Goal: Task Accomplishment & Management: Use online tool/utility

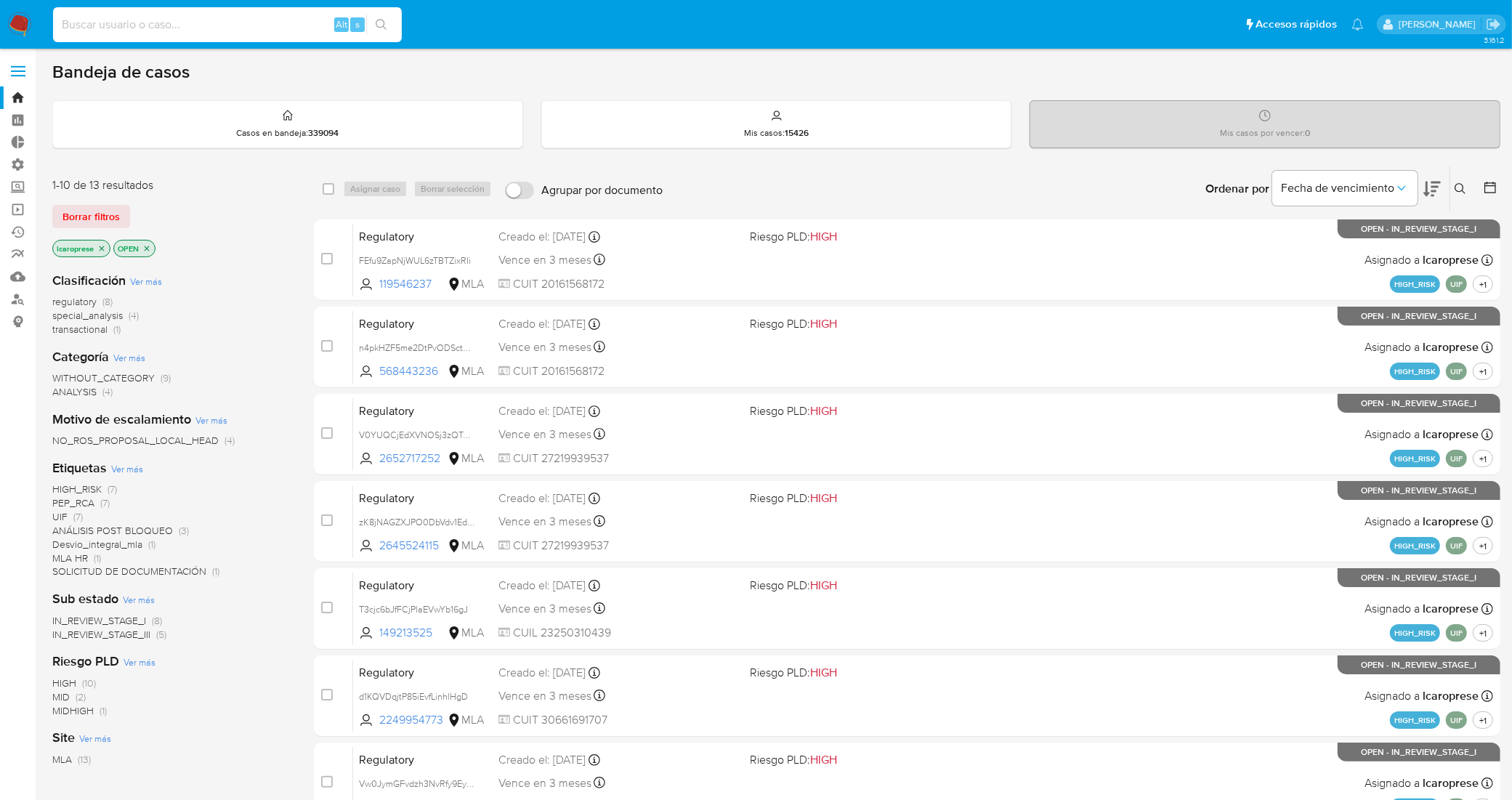
click at [240, 23] on input at bounding box center [227, 24] width 349 height 19
paste input "vcJIyWFElkex8xIfQSiby5D8"
type input "vcJIyWFElkex8xIfQSiby5D8"
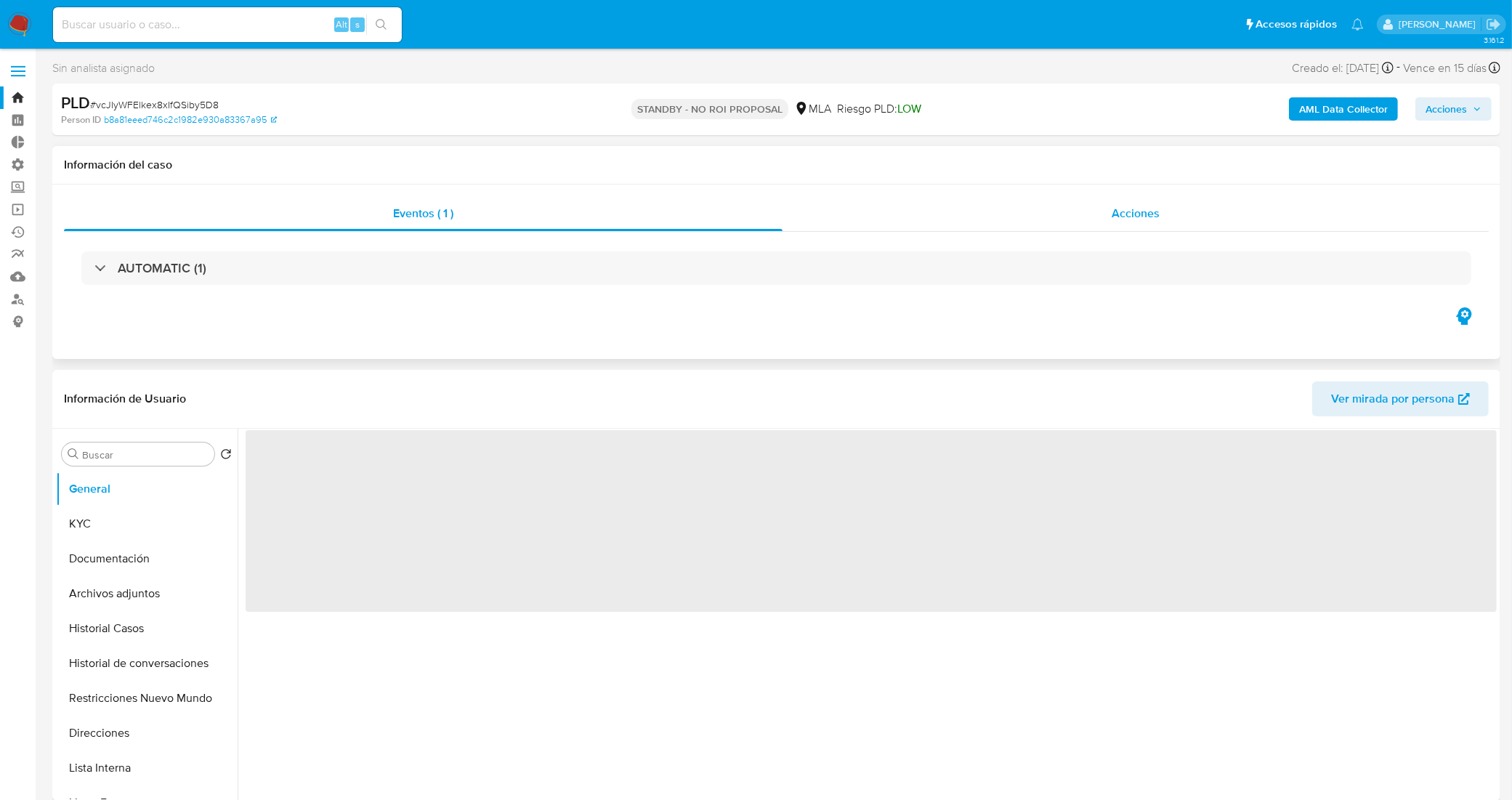
select select "10"
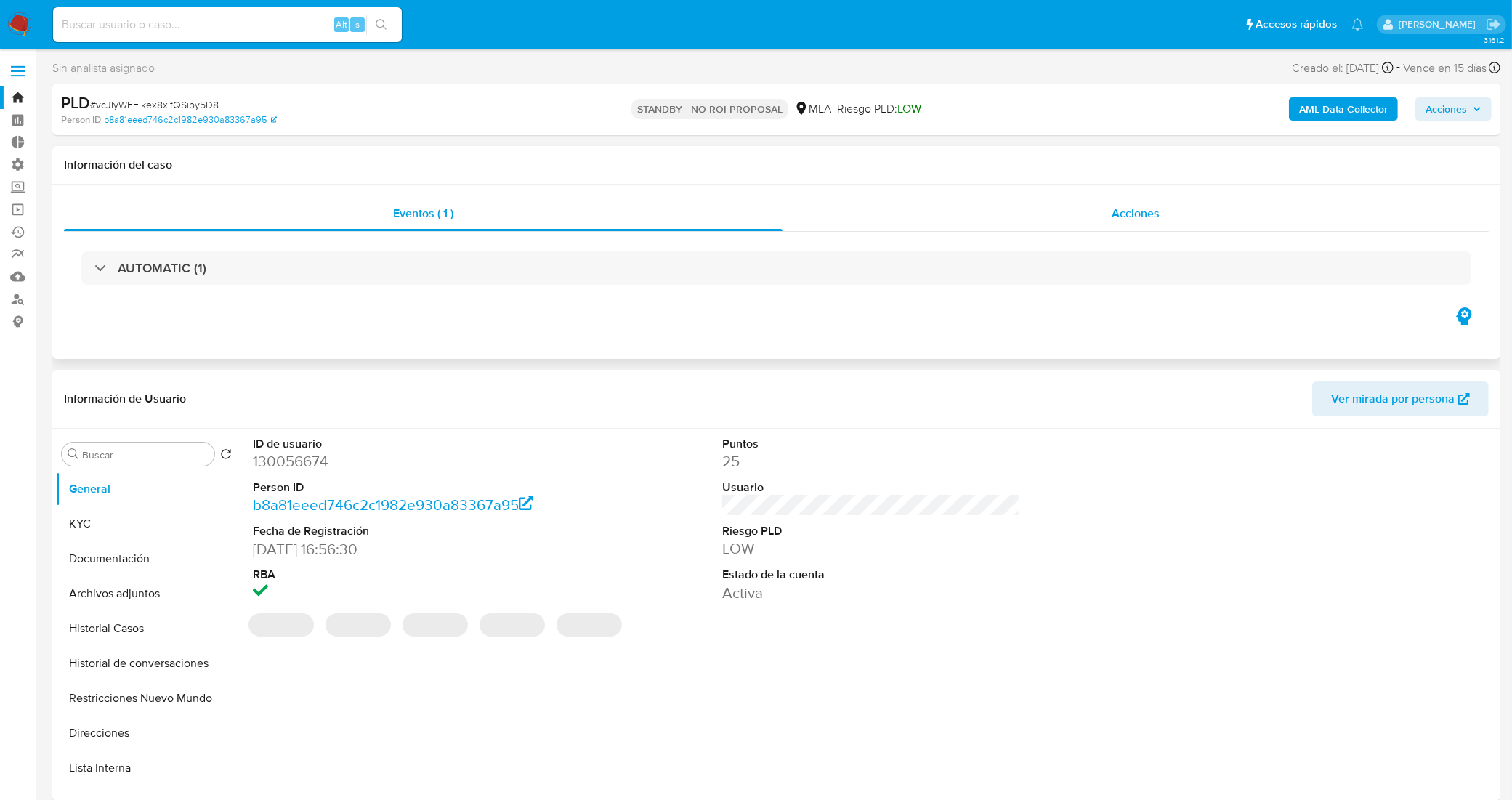
click at [877, 201] on div "Acciones" at bounding box center [1135, 213] width 706 height 35
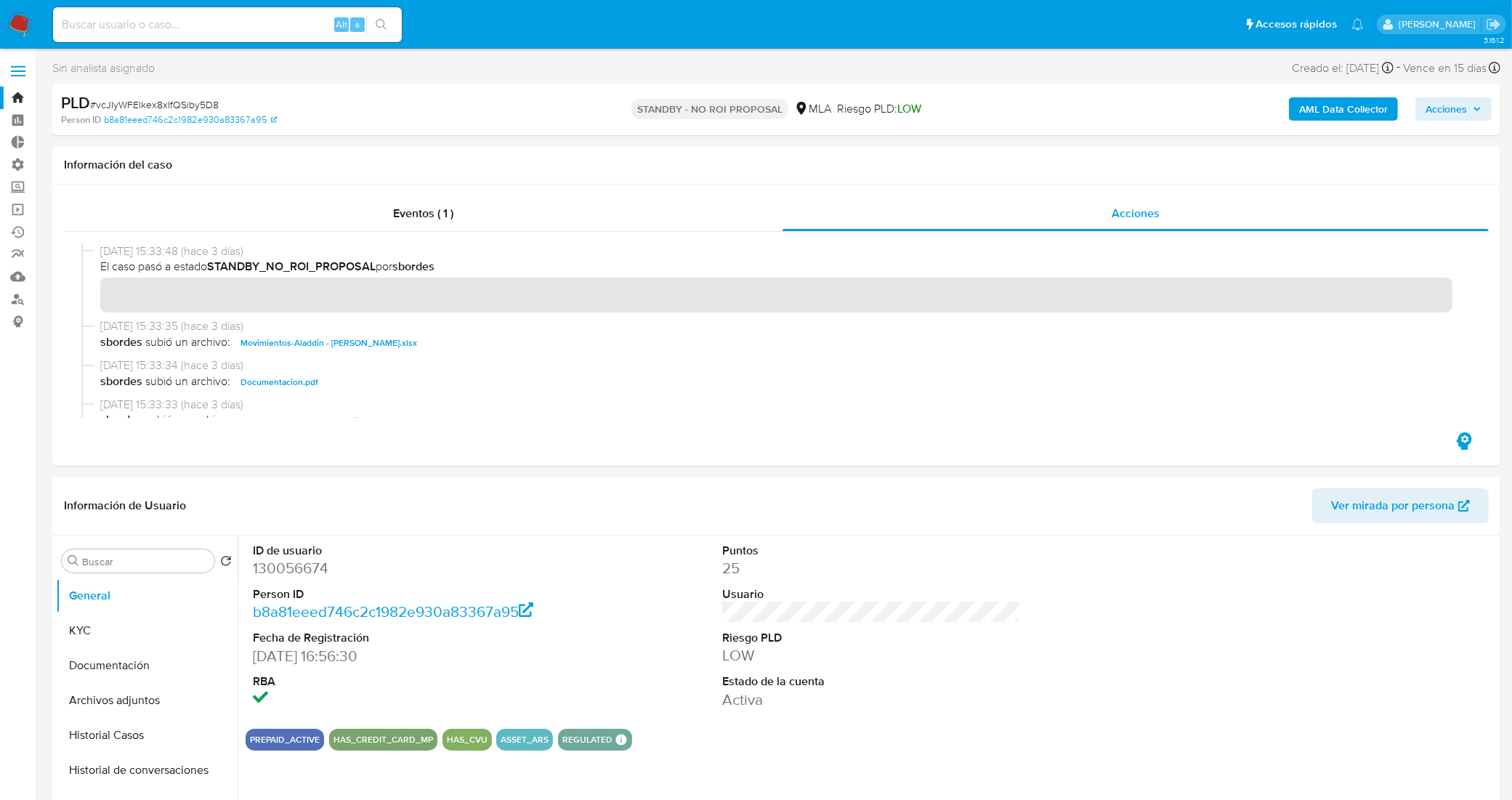
click at [20, 98] on link "Bandeja" at bounding box center [86, 97] width 173 height 22
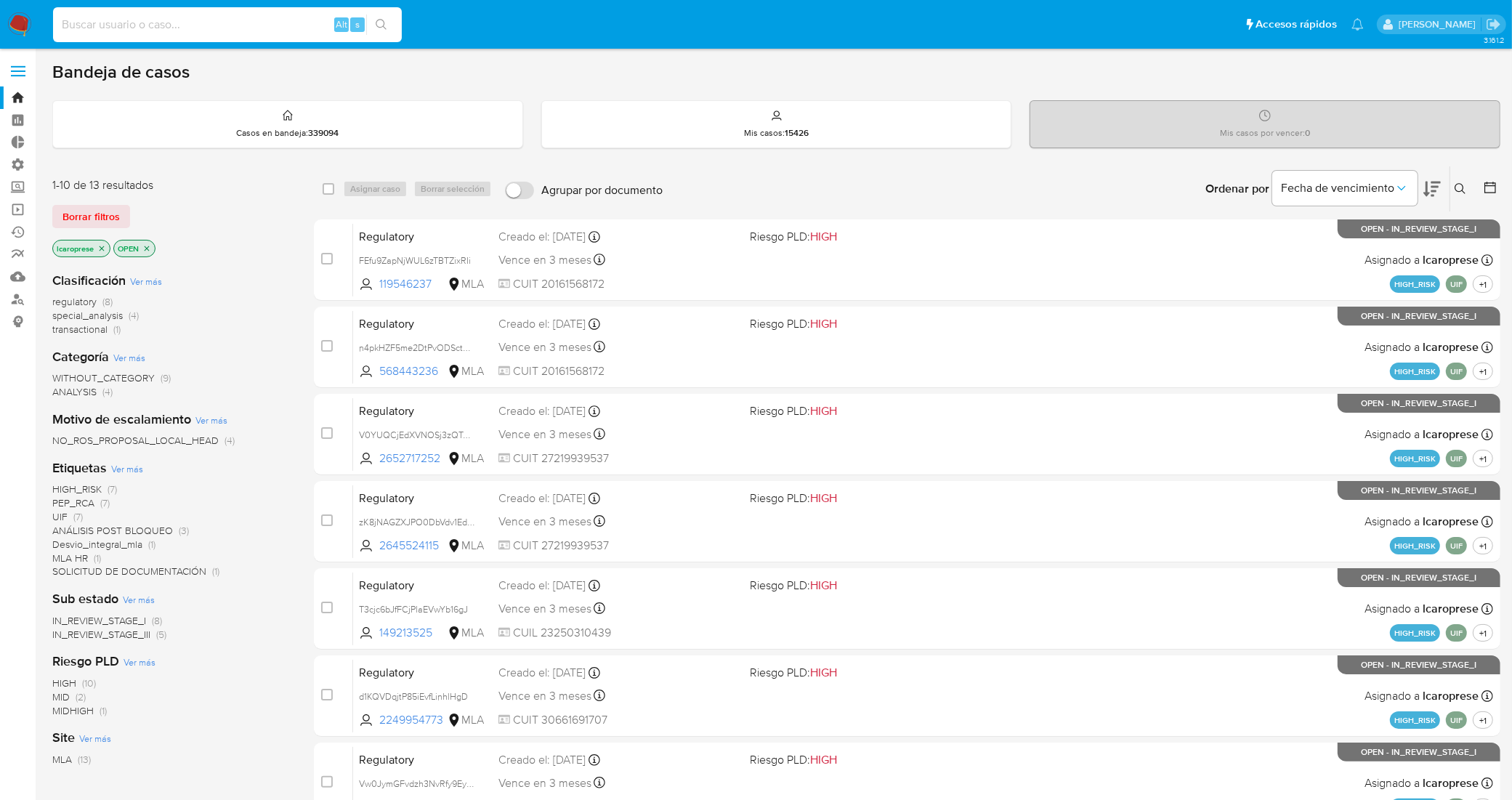
click at [263, 20] on input at bounding box center [227, 24] width 349 height 19
paste input "nK44gdLlxuKT759gVTfcF8xD"
type input "nK44gdLlxuKT759gVTfcF8xD"
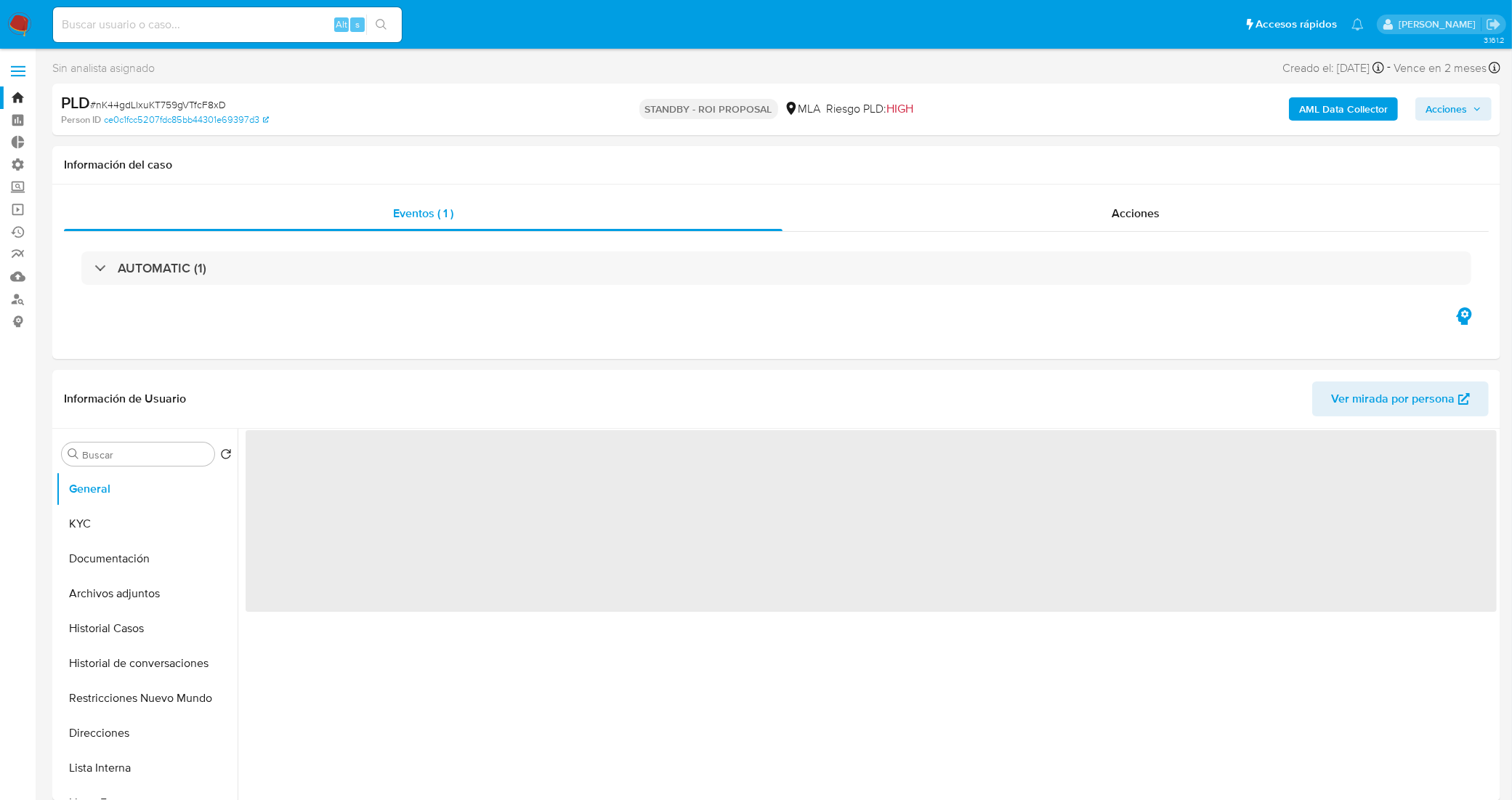
select select "10"
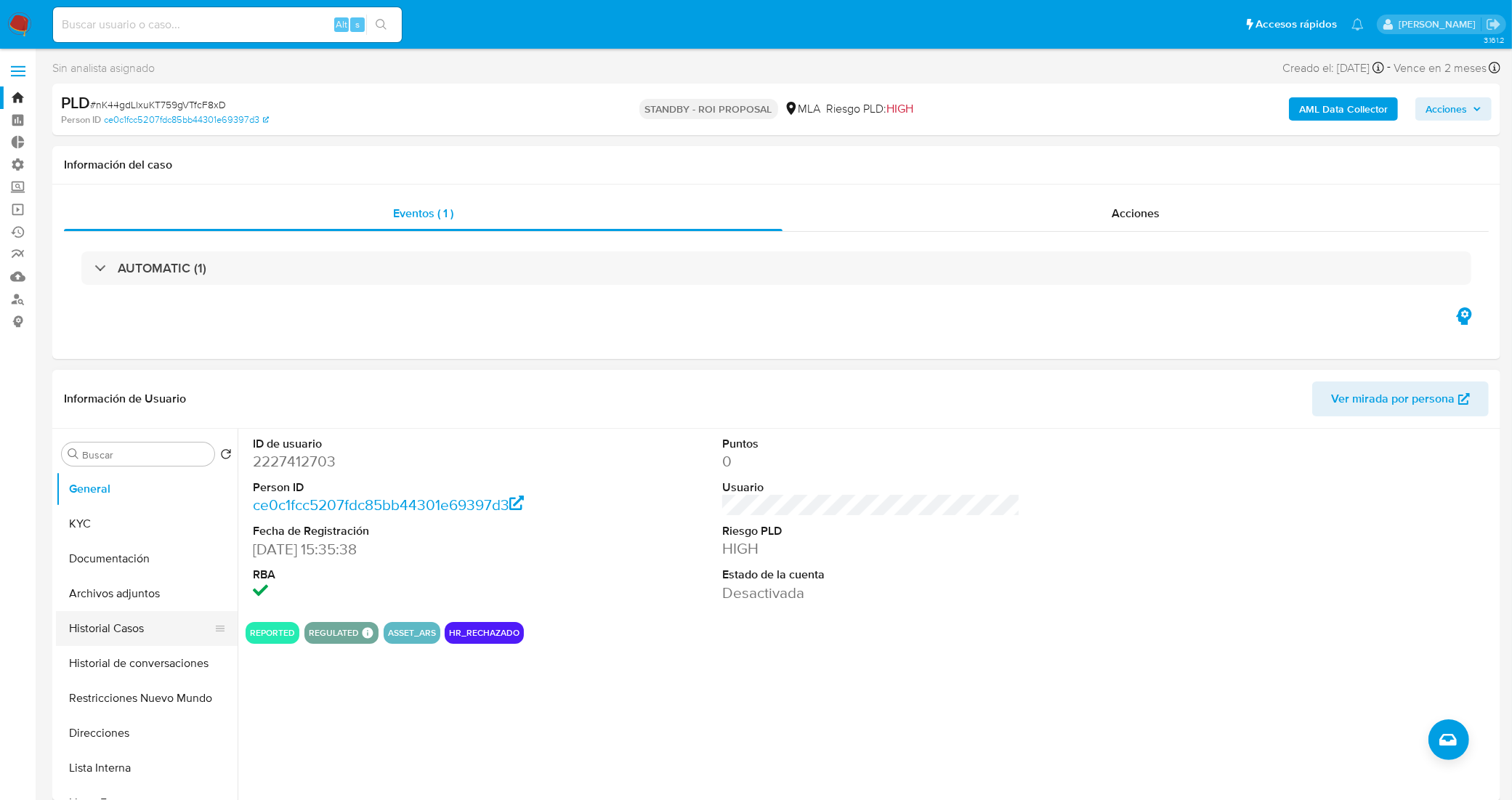
click at [158, 622] on button "Historial Casos" at bounding box center [140, 628] width 170 height 35
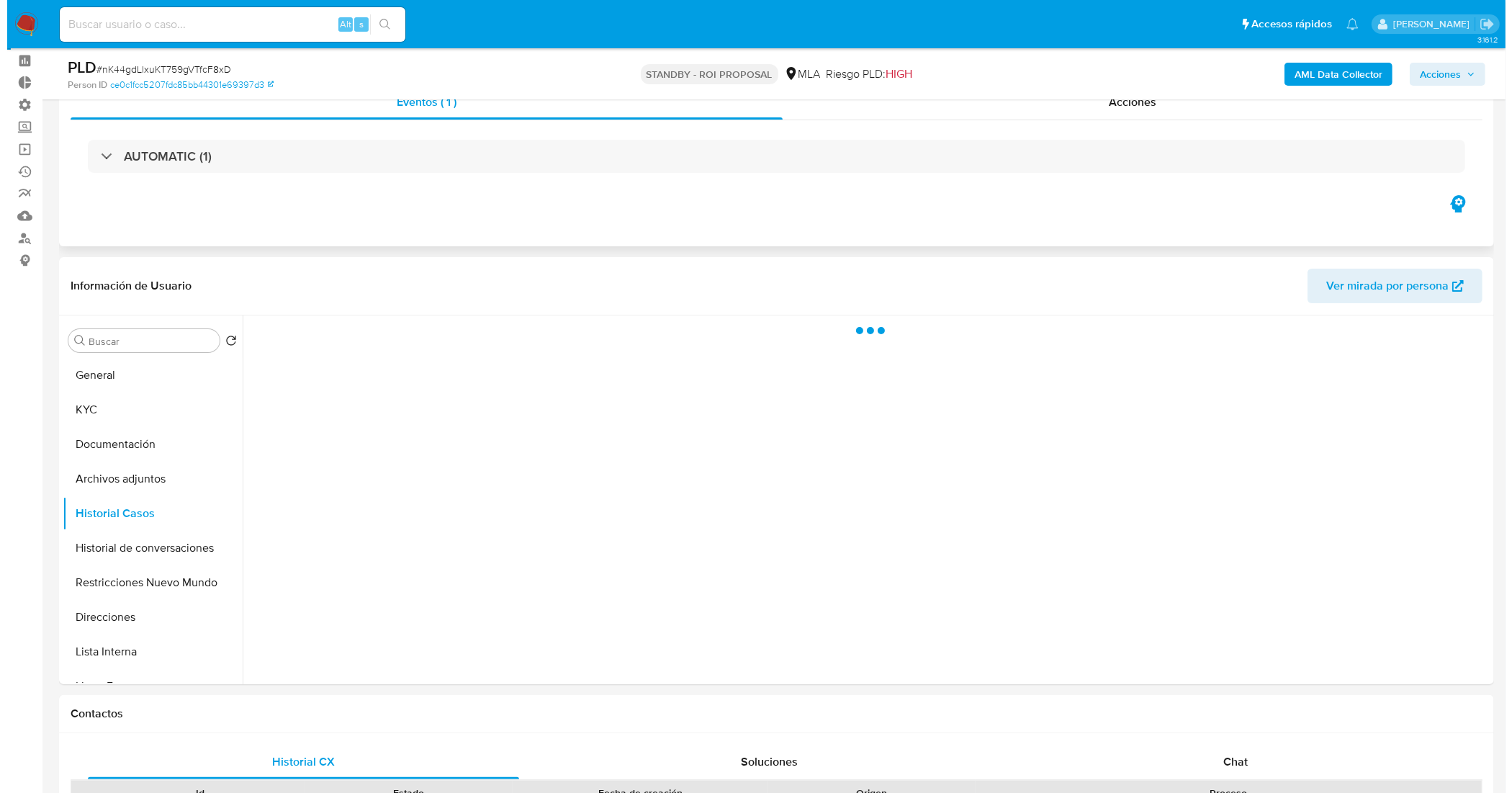
scroll to position [90, 0]
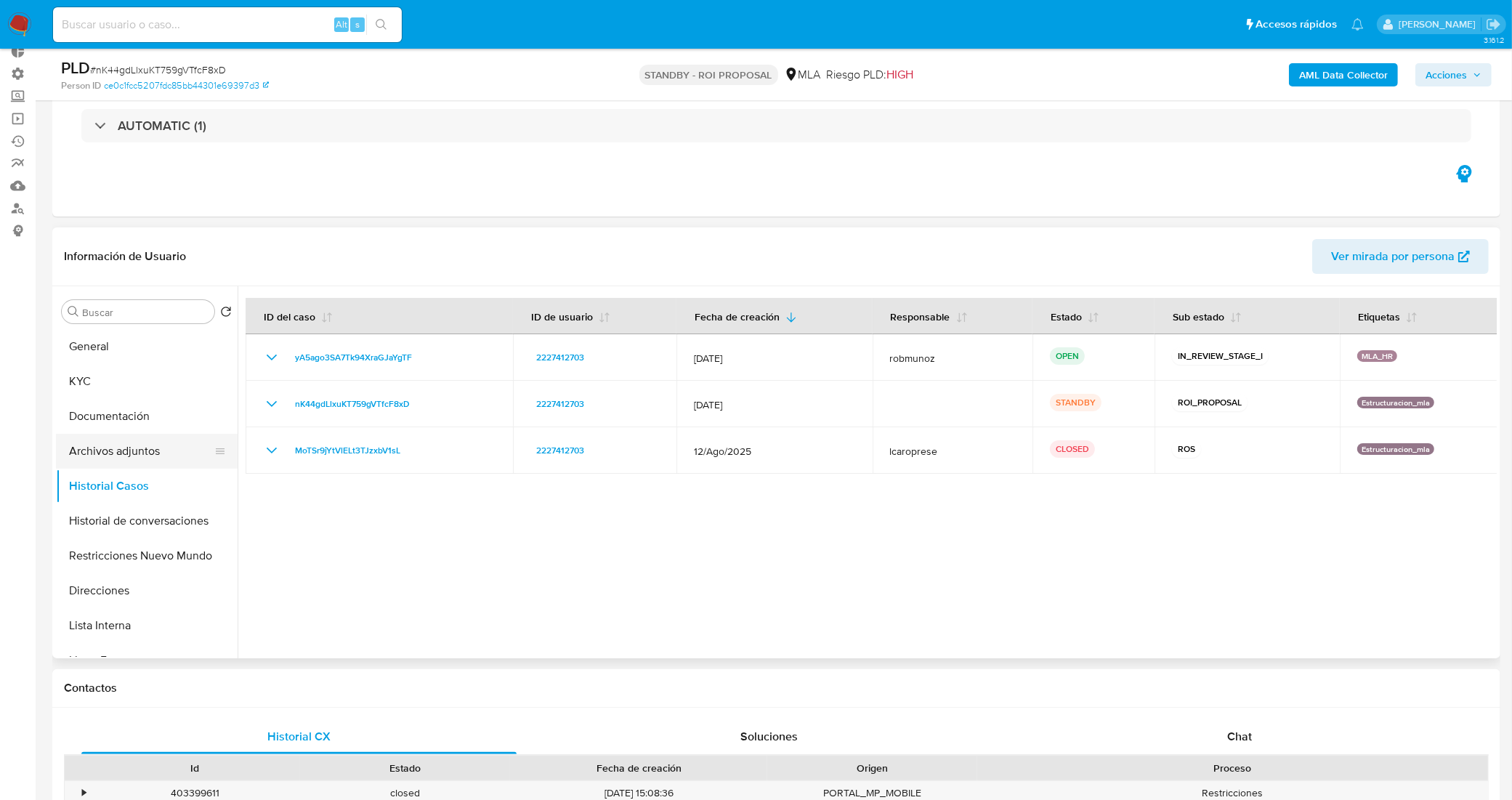
click at [129, 457] on button "Archivos adjuntos" at bounding box center [140, 450] width 170 height 35
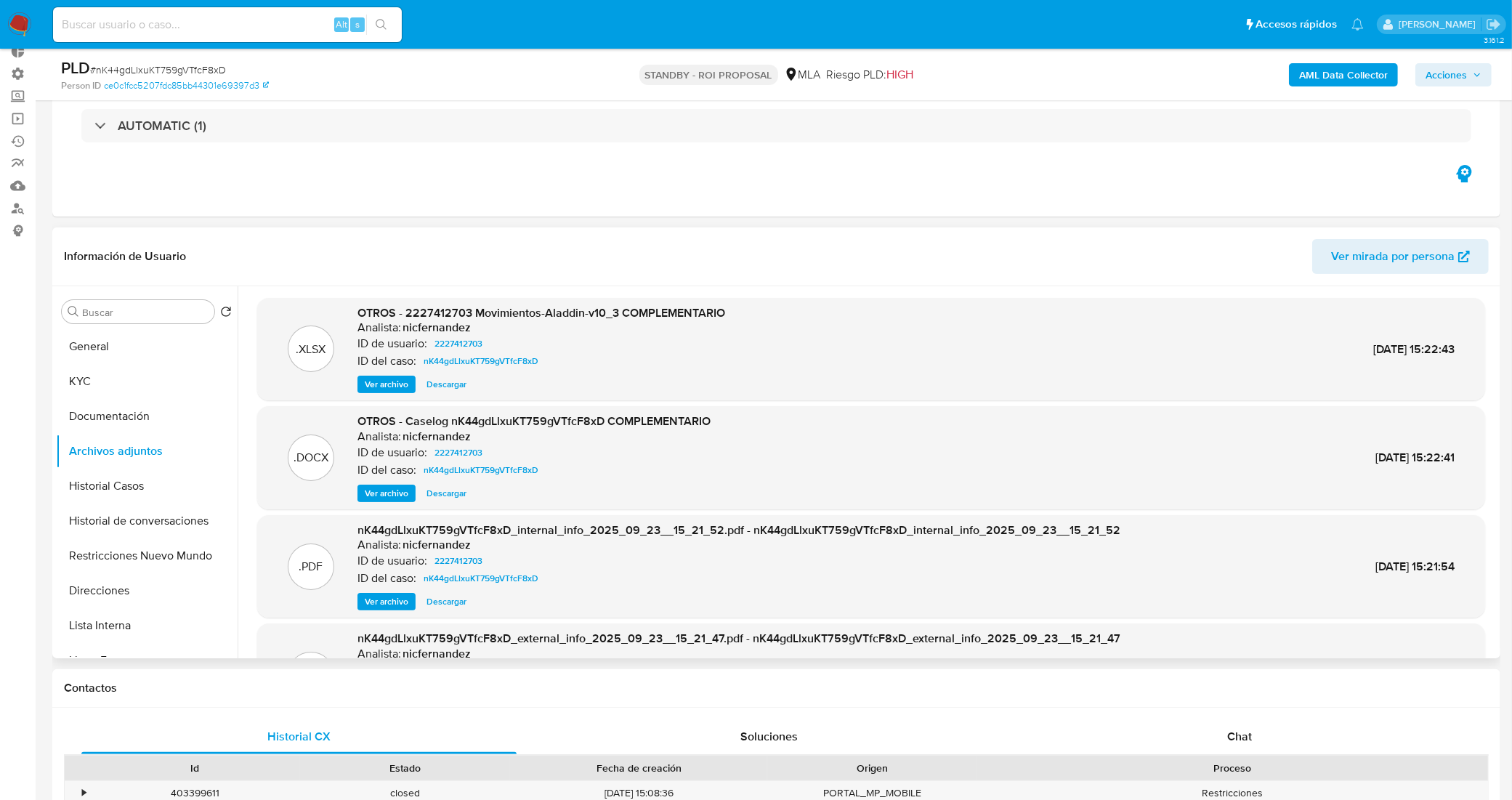
click at [392, 495] on span "Ver archivo" at bounding box center [386, 493] width 44 height 14
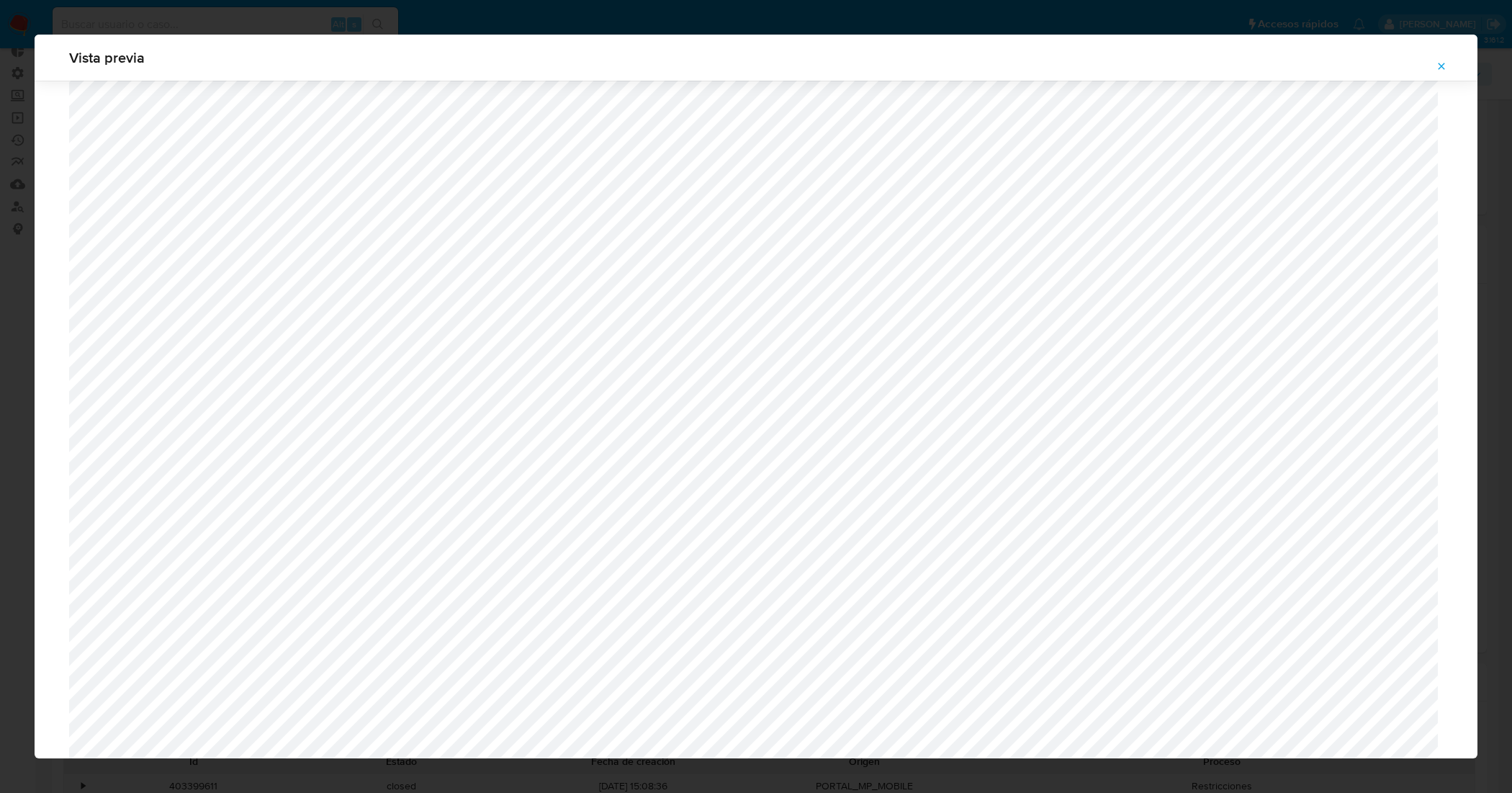
scroll to position [511, 0]
click at [1437, 65] on icon "Attachment preview" at bounding box center [1441, 66] width 11 height 11
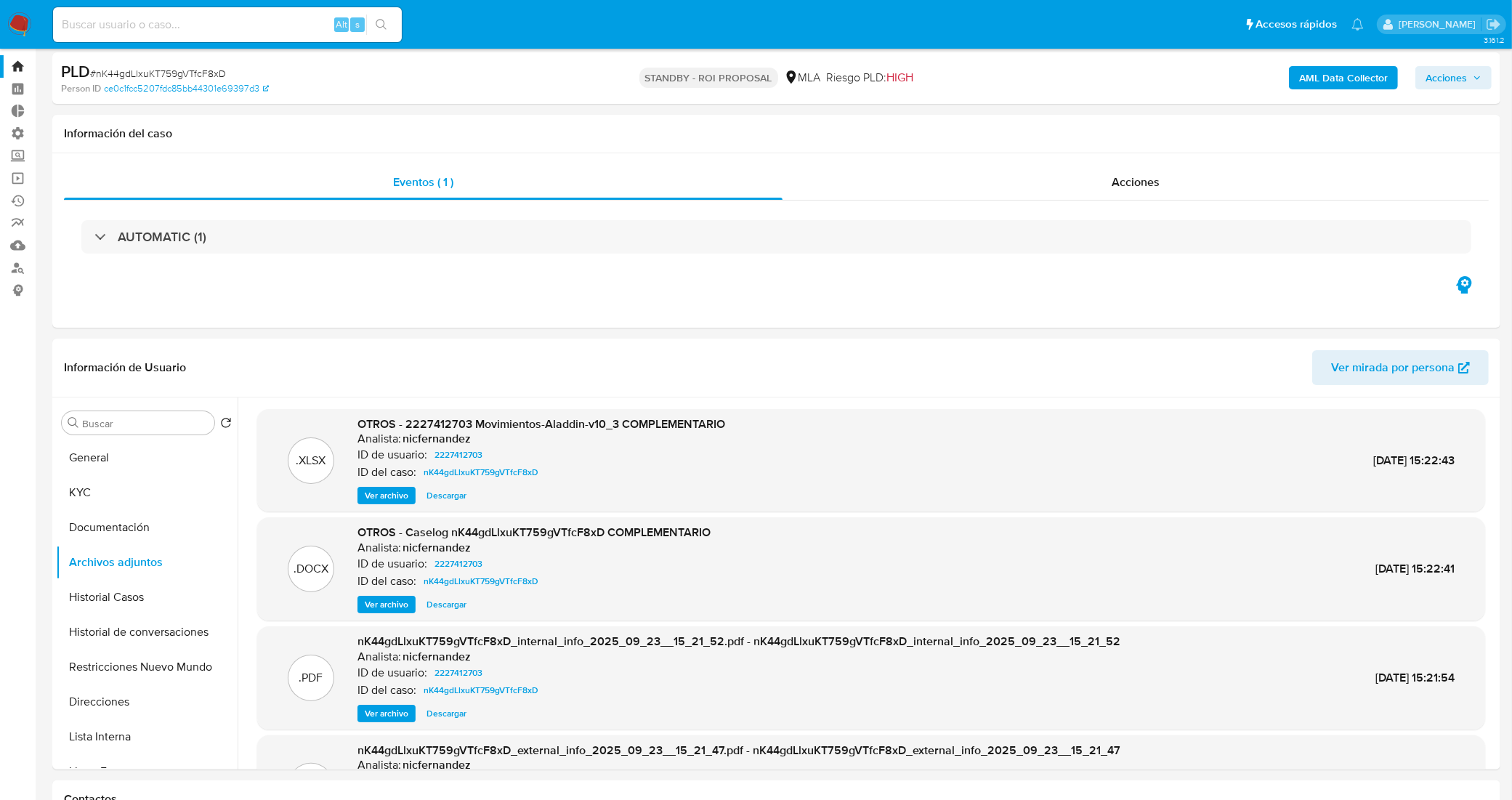
scroll to position [0, 0]
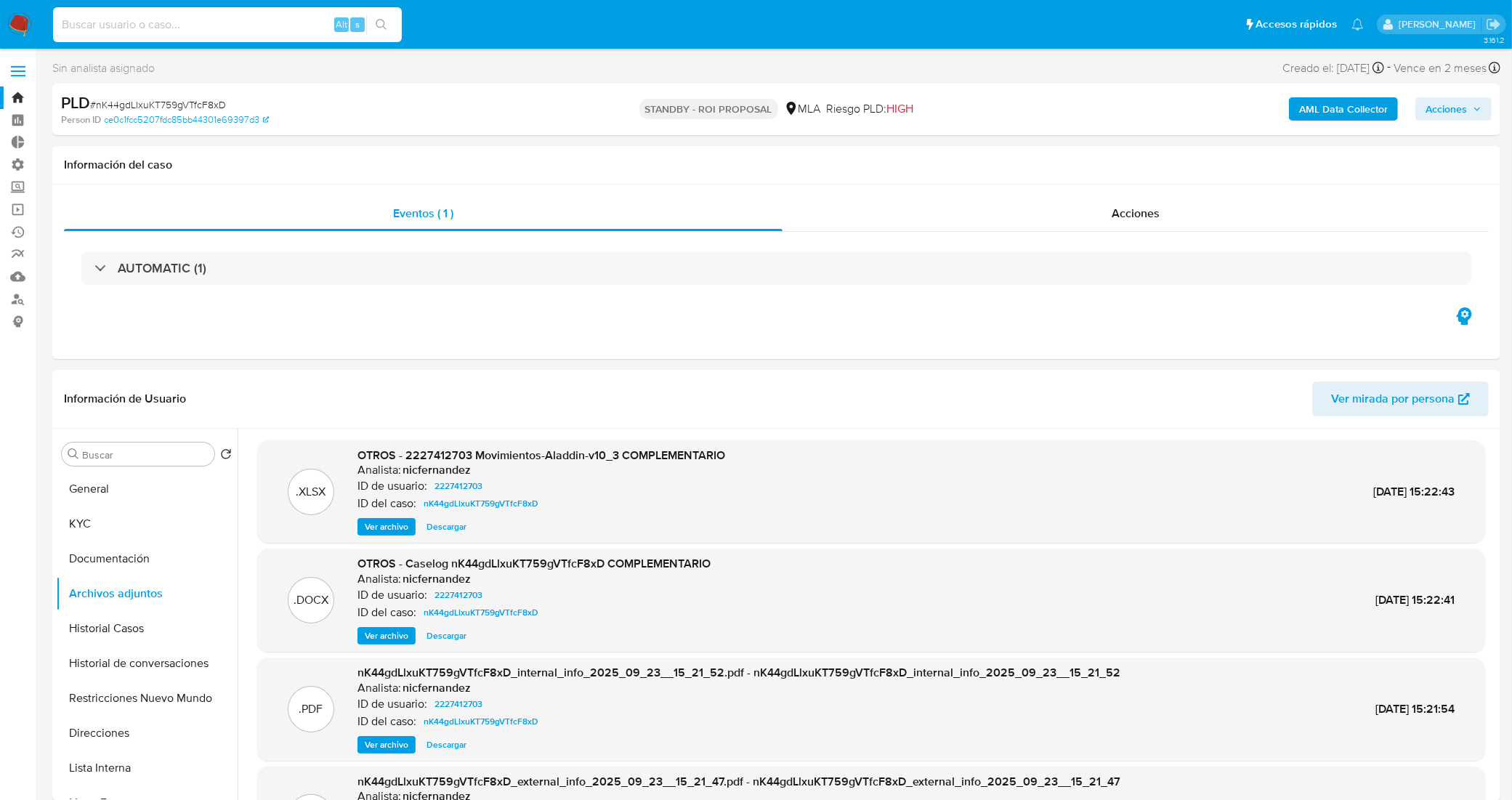
click at [257, 24] on input at bounding box center [227, 24] width 349 height 19
paste input "xfYIvIoSEF2buidUqfieGIHE"
type input "xfYIvIoSEF2buidUqfieGIHE"
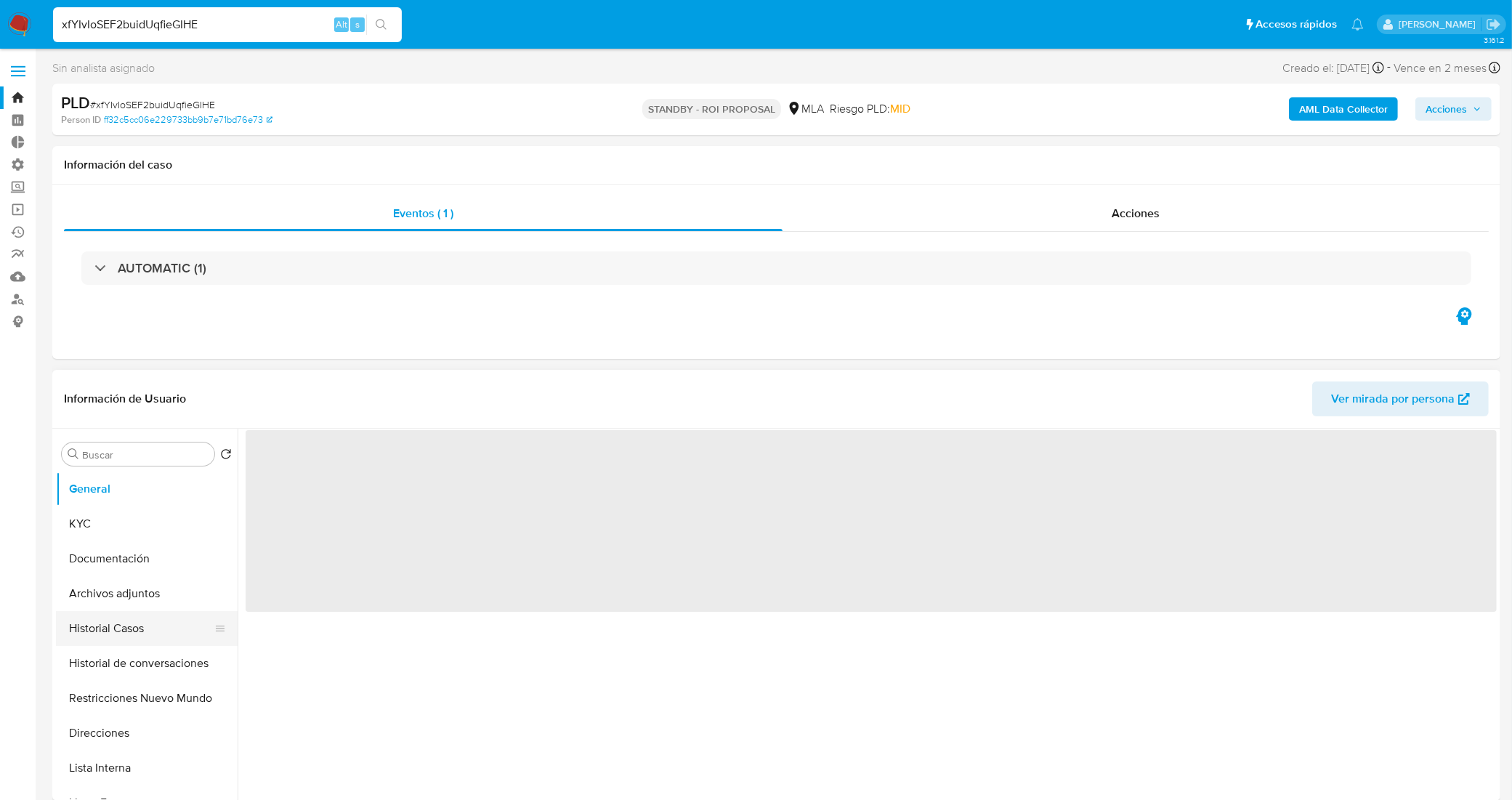
click at [149, 623] on button "Historial Casos" at bounding box center [140, 628] width 170 height 35
select select "10"
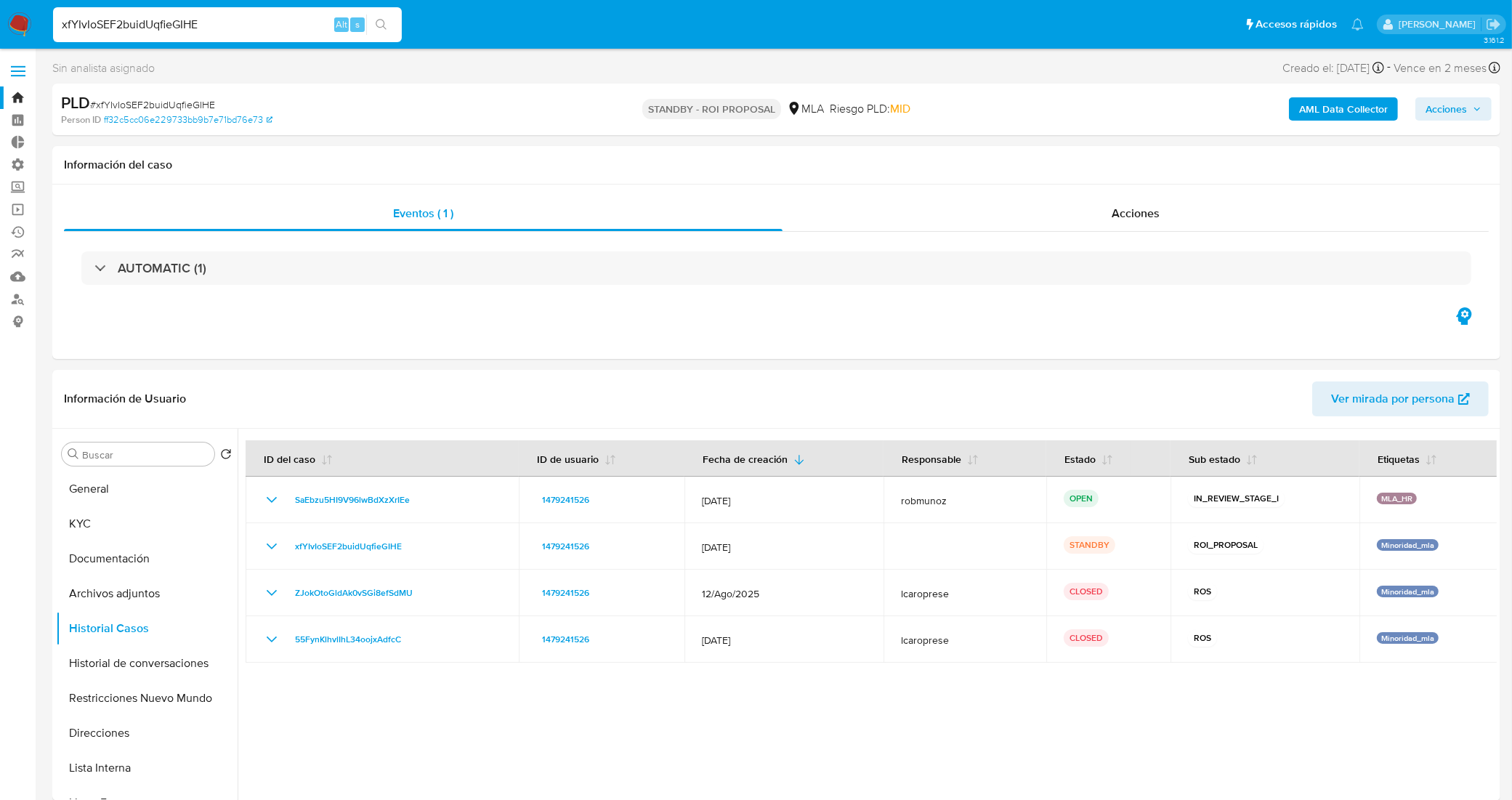
drag, startPoint x: 102, startPoint y: 4, endPoint x: 0, endPoint y: 31, distance: 105.5
click at [0, 31] on nav "Pausado Ver notificaciones xfYIvIoSEF2buidUqfieGIHE Alt s Accesos rápidos Presi…" at bounding box center [756, 24] width 1512 height 49
paste input "QD14YOd5hDSOxdqYZsFrMJ3f"
type input "QD14YOd5hDSOxdqYZsFrMJ3f"
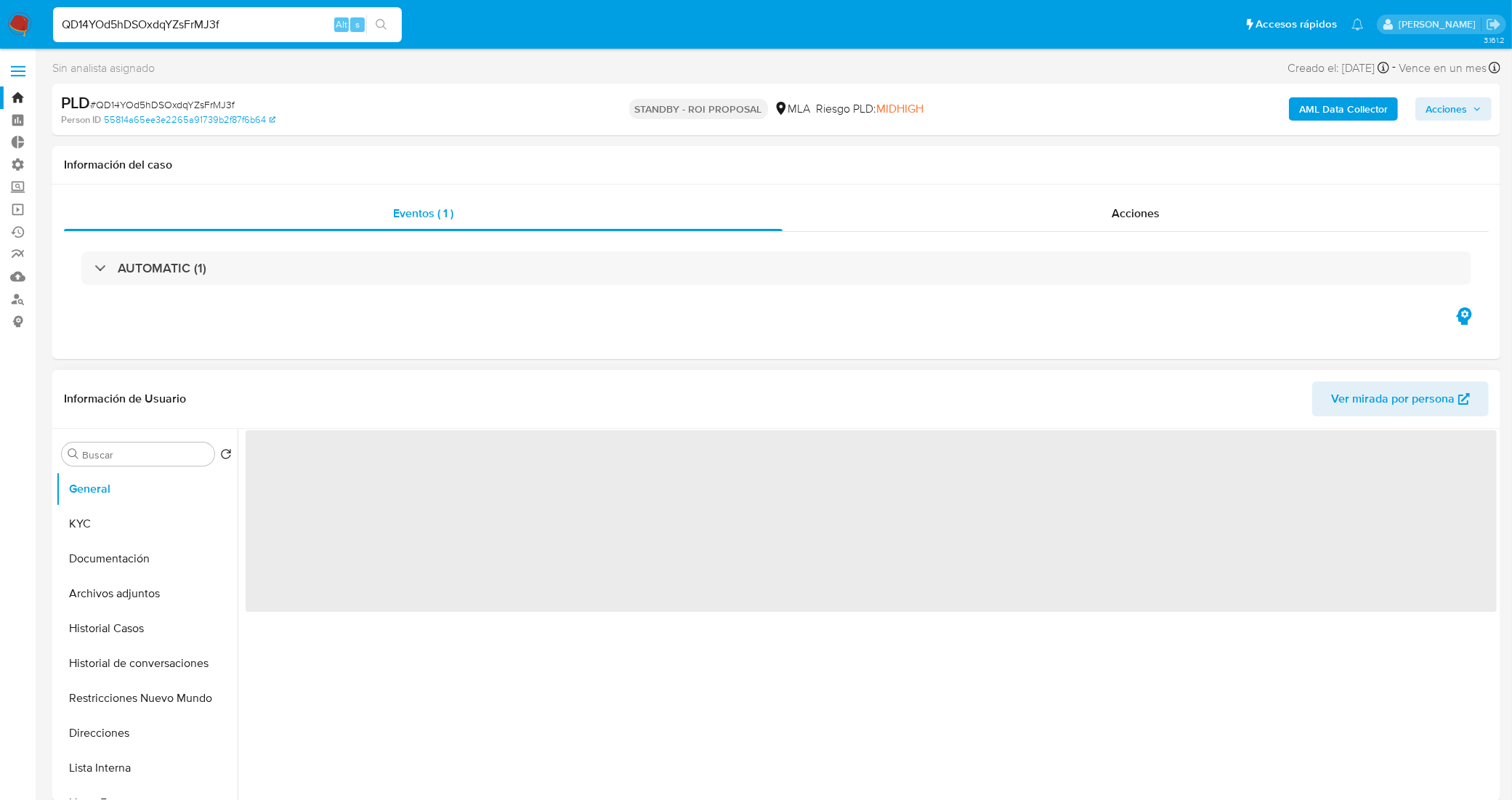
select select "10"
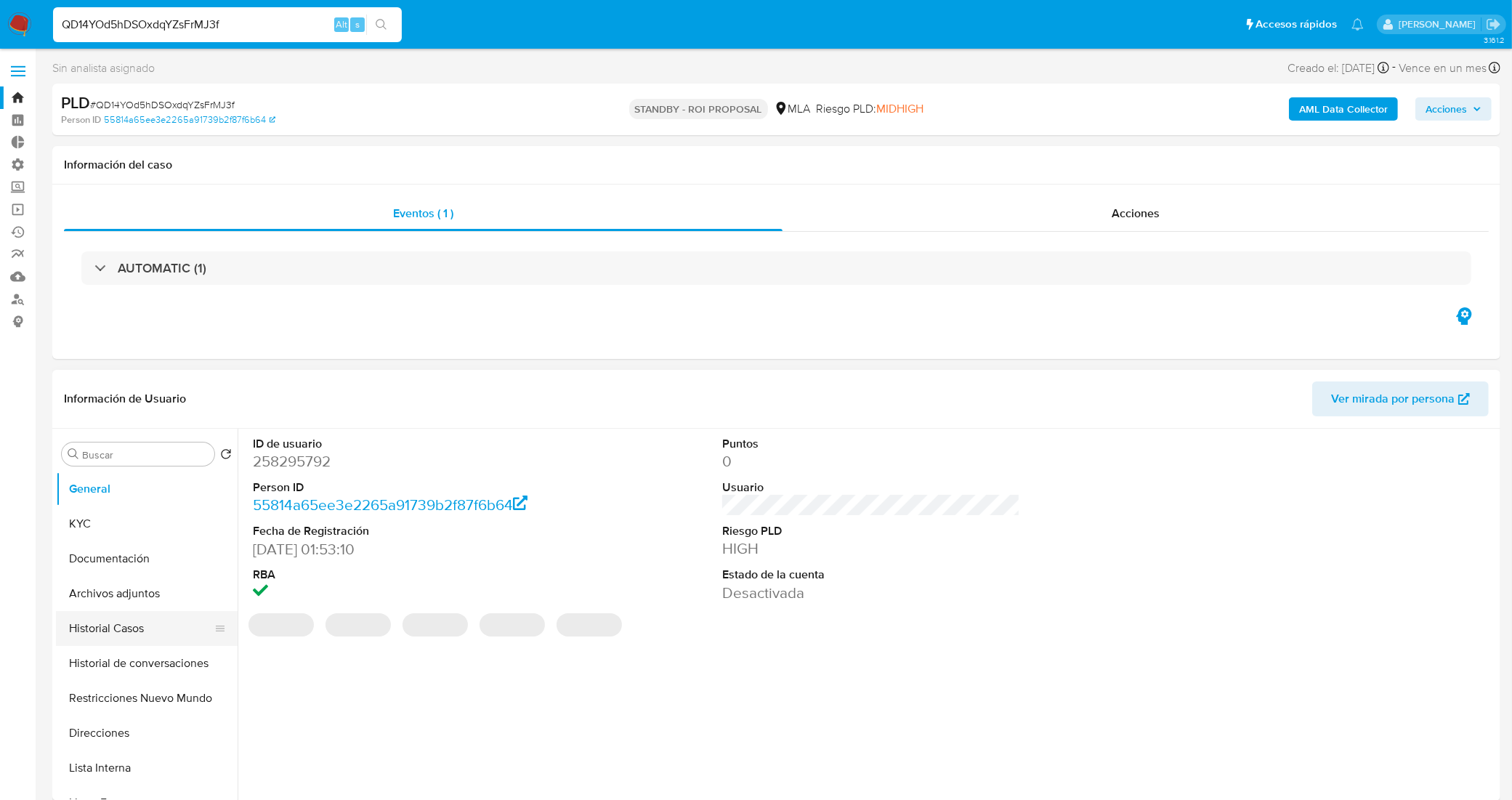
click at [132, 634] on button "Historial Casos" at bounding box center [140, 628] width 170 height 35
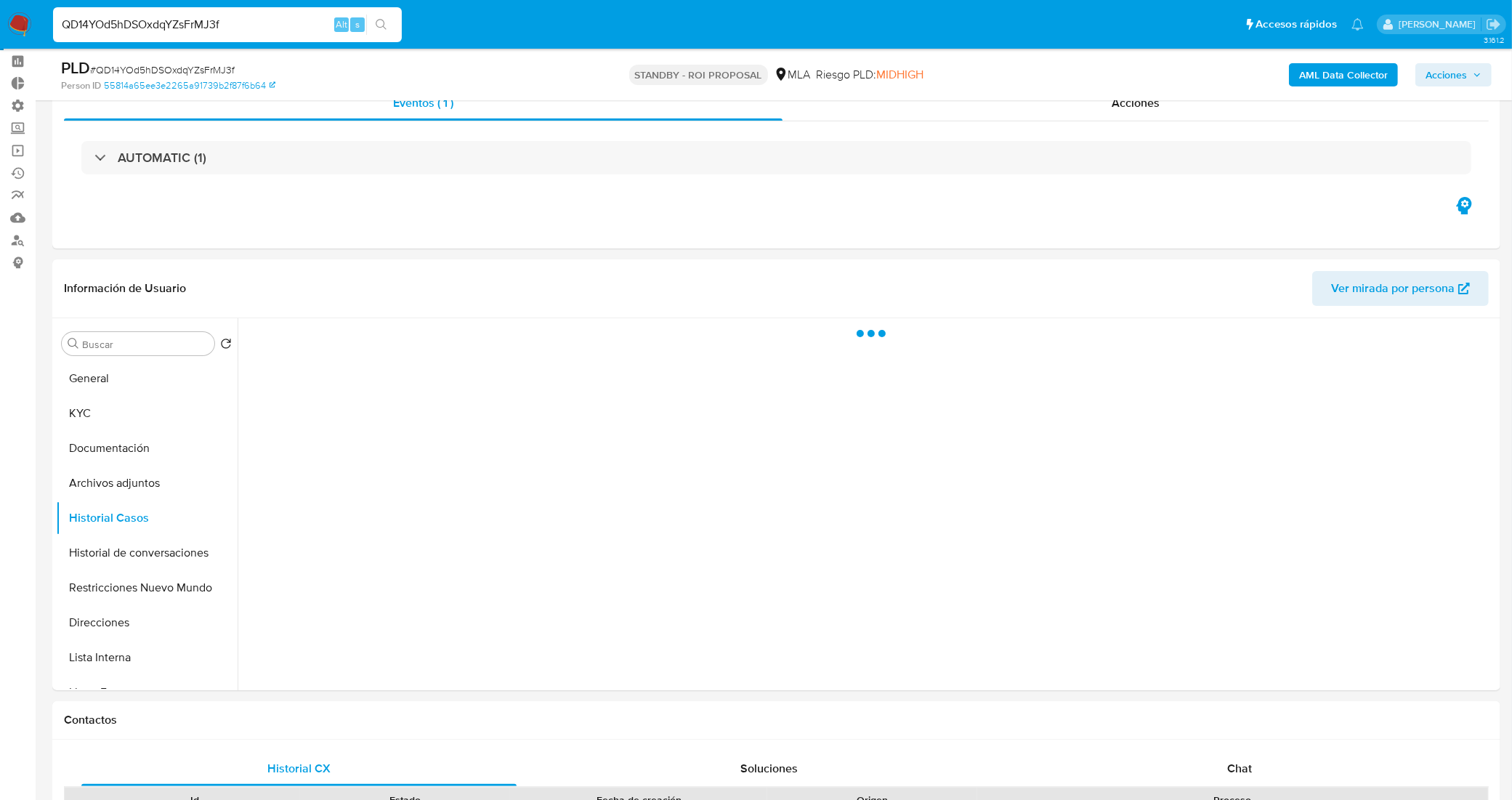
scroll to position [91, 0]
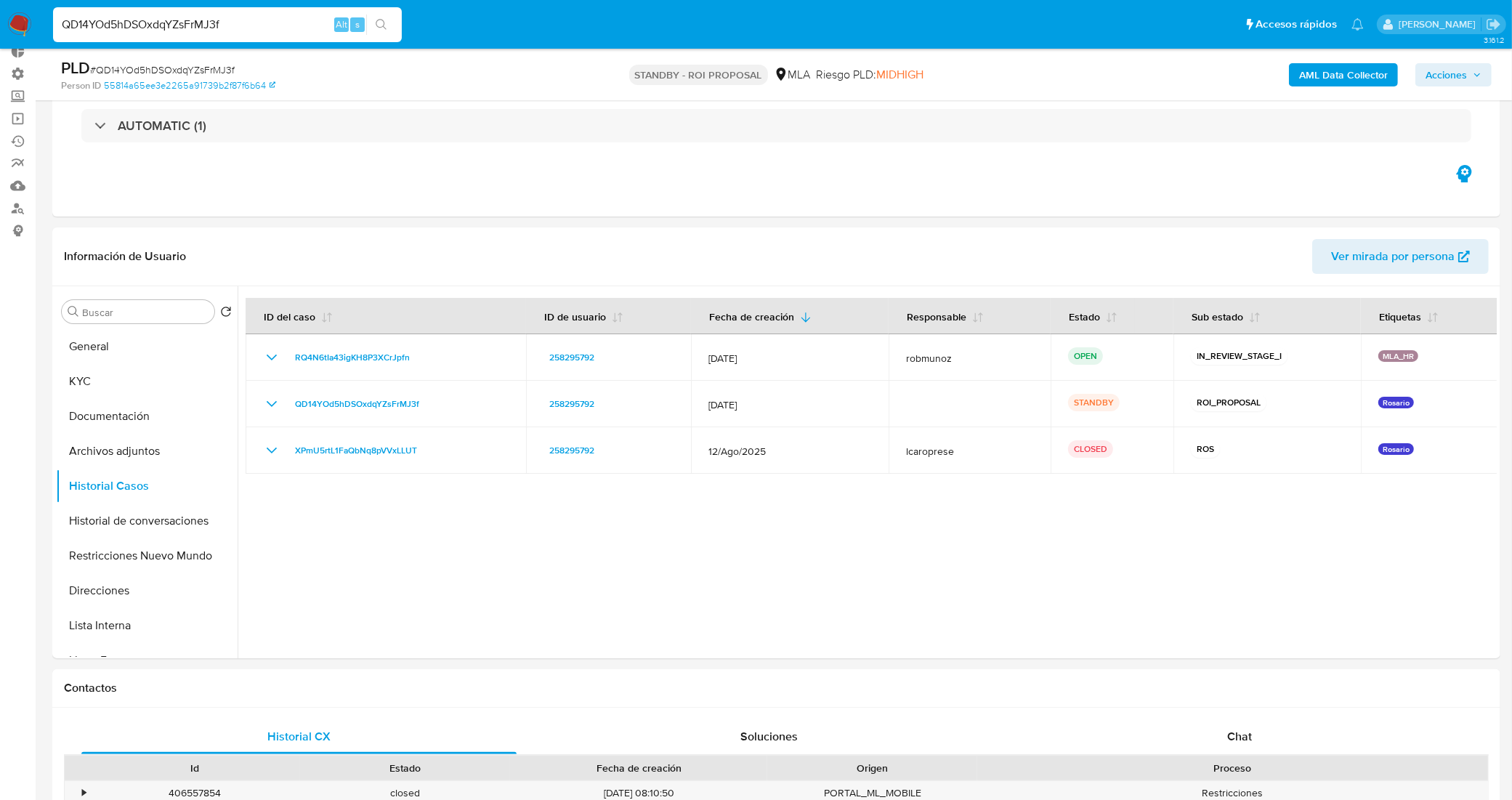
drag, startPoint x: 63, startPoint y: -2, endPoint x: 0, endPoint y: -10, distance: 63.5
paste input "RshUWBrLr1j24vz01pLCfTKN"
type input "RshUWBrLr1j24vz01pLCfTKN"
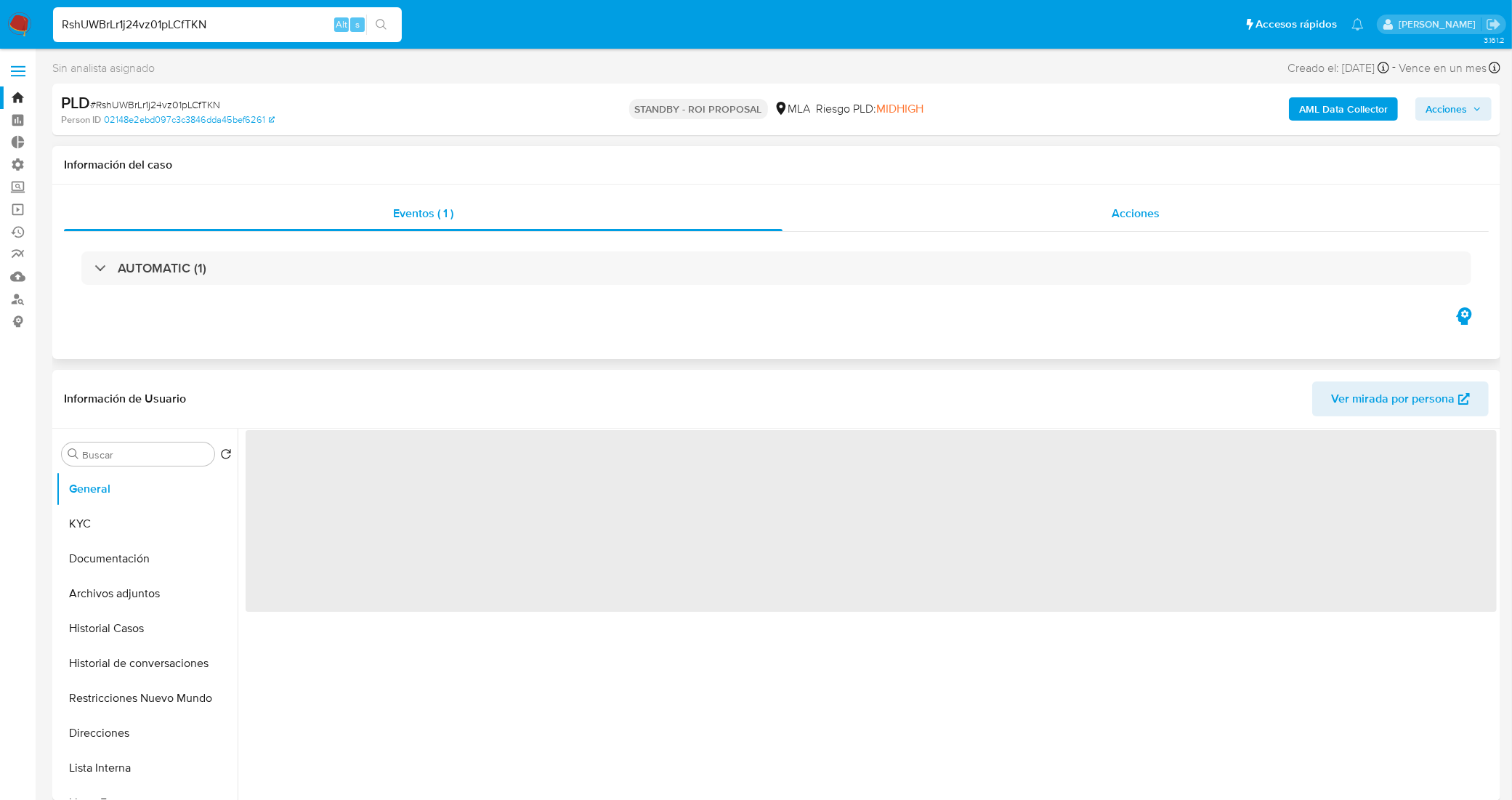
click at [1032, 216] on div "Acciones" at bounding box center [1135, 213] width 706 height 35
select select "10"
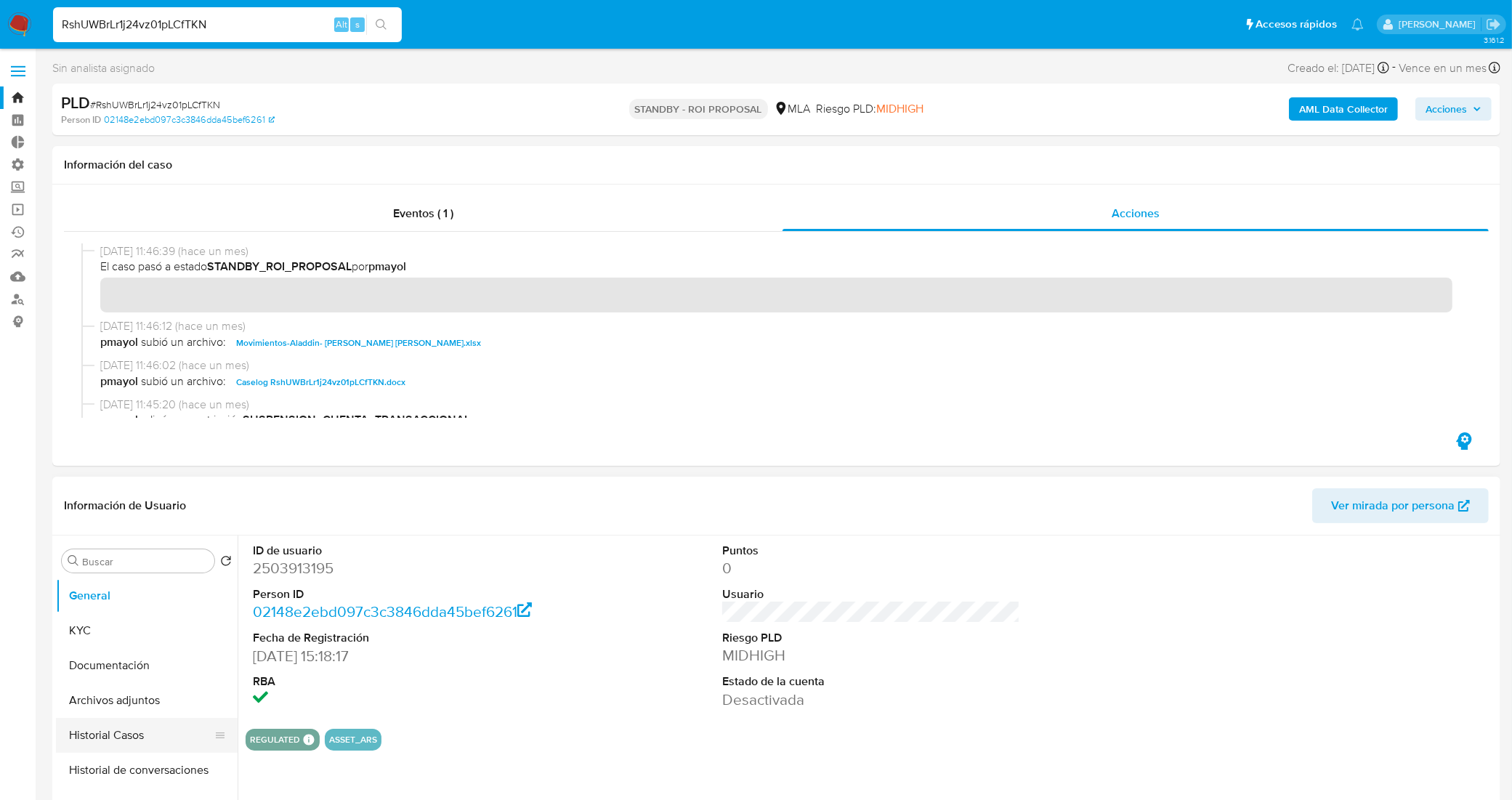
click at [126, 740] on button "Historial Casos" at bounding box center [140, 734] width 170 height 35
